Goal: Navigation & Orientation: Find specific page/section

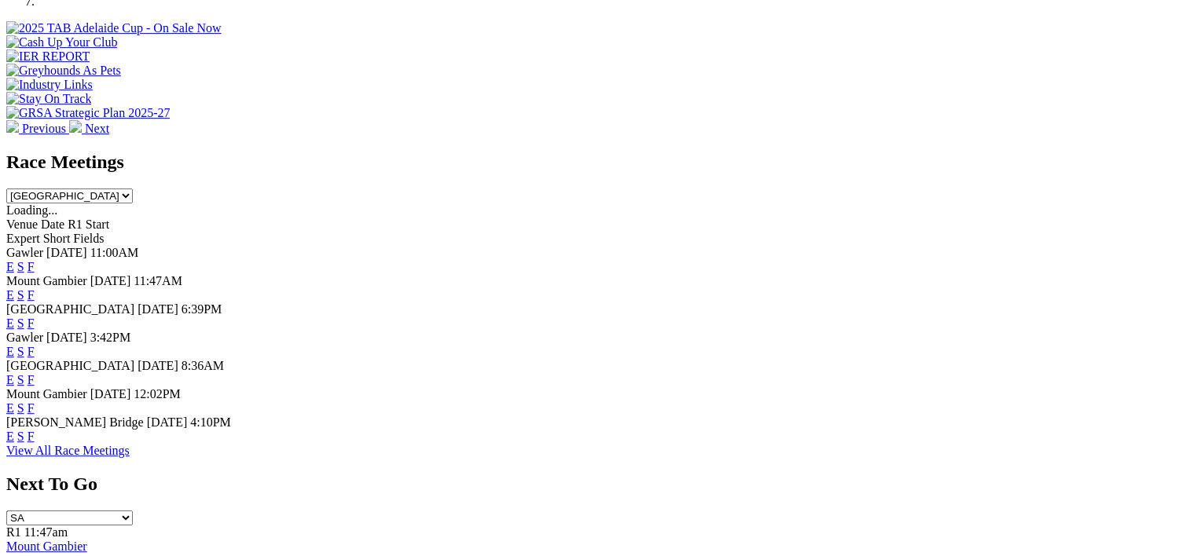
scroll to position [588, 0]
click at [35, 442] on link "F" at bounding box center [31, 435] width 7 height 13
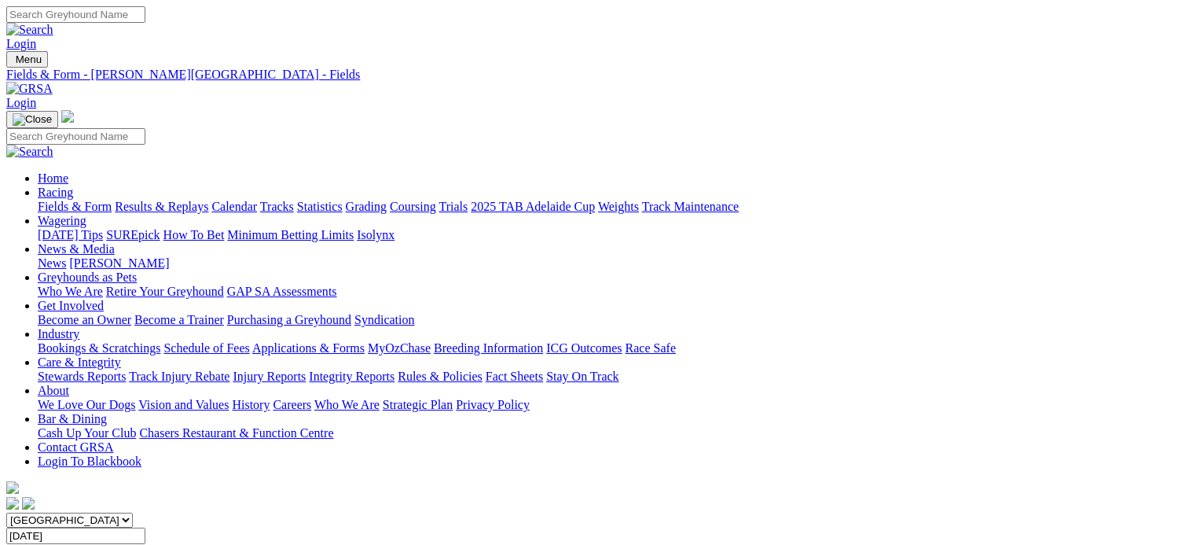
click at [208, 200] on link "Results & Replays" at bounding box center [162, 206] width 94 height 13
